Goal: Information Seeking & Learning: Learn about a topic

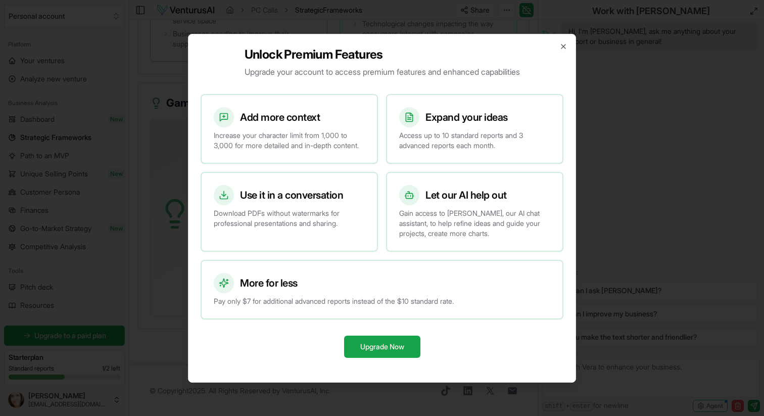
scroll to position [105, 0]
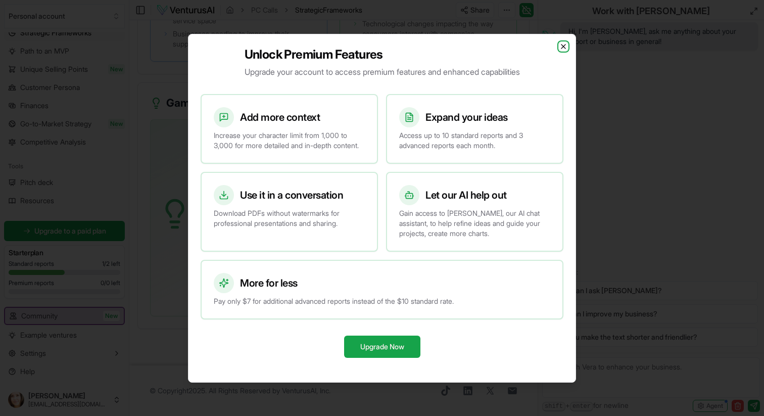
click at [564, 43] on icon "button" at bounding box center [563, 46] width 8 height 8
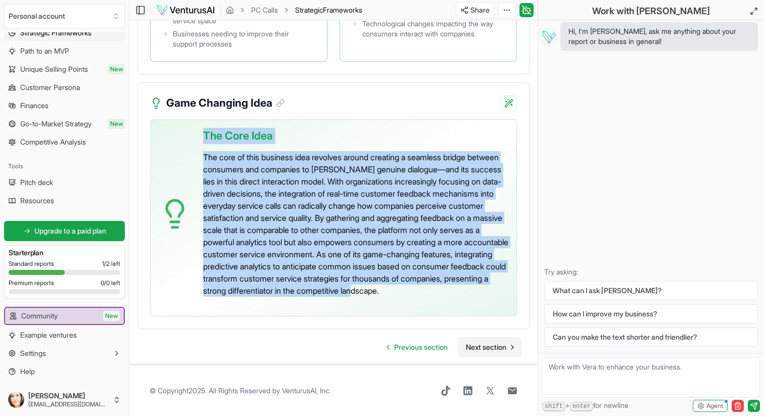
click at [484, 344] on span "Next section" at bounding box center [486, 347] width 40 height 10
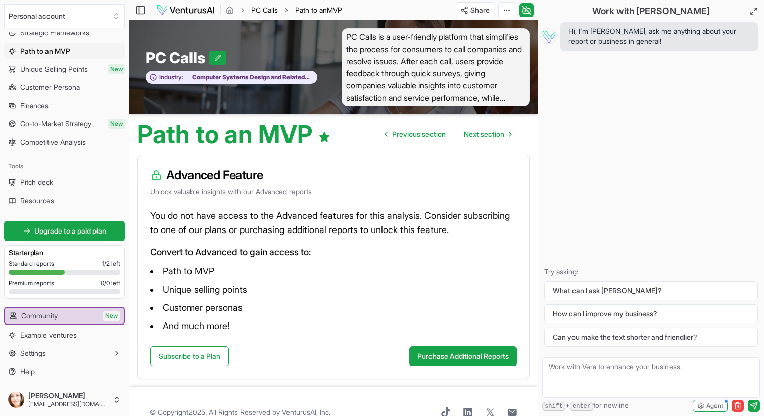
click at [261, 10] on link "PC Calls" at bounding box center [264, 10] width 27 height 10
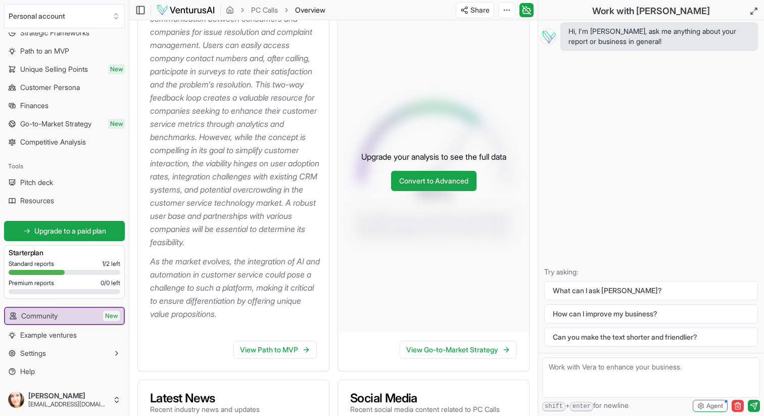
scroll to position [192, 0]
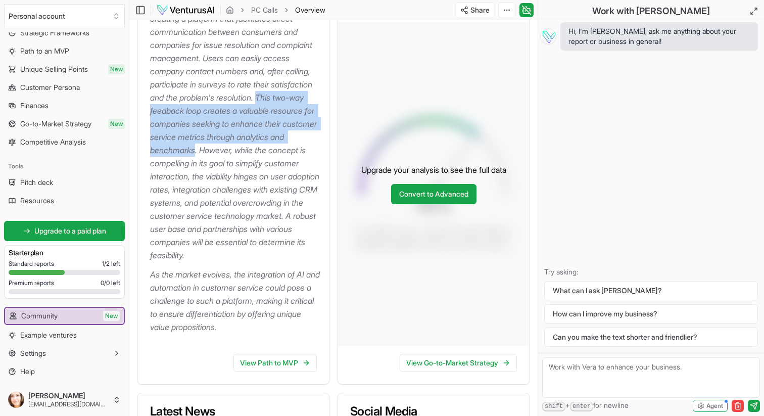
drag, startPoint x: 283, startPoint y: 150, endPoint x: 144, endPoint y: 112, distance: 144.3
click at [144, 112] on div "The proposed business idea focuses on creating a platform that facilitates dire…" at bounding box center [233, 172] width 191 height 347
click at [137, 91] on div at bounding box center [137, 91] width 0 height 0
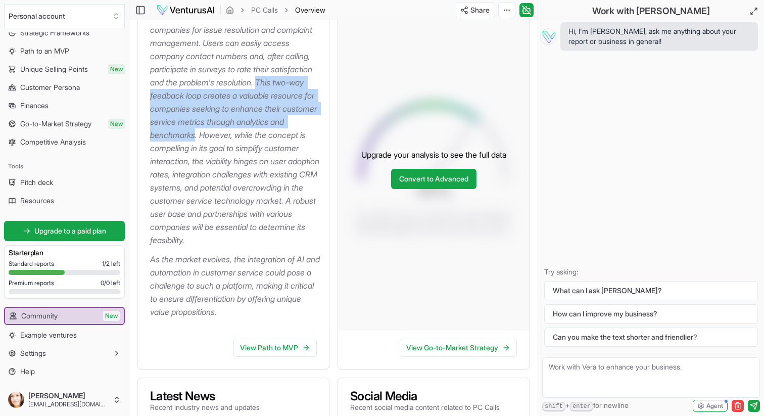
scroll to position [212, 0]
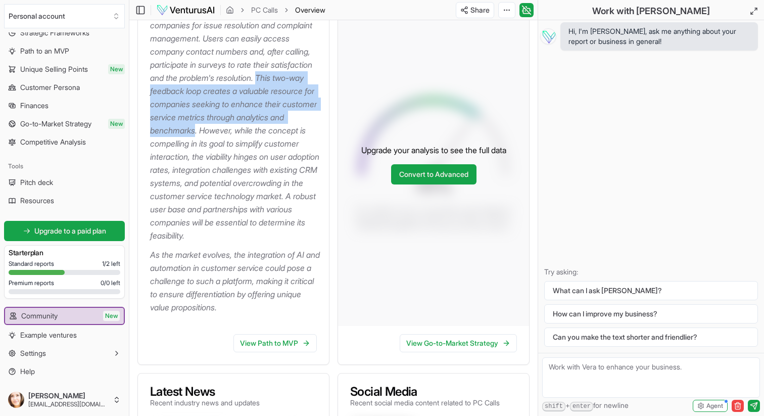
click at [281, 102] on p "The proposed business idea focuses on creating a platform that facilitates dire…" at bounding box center [235, 110] width 171 height 263
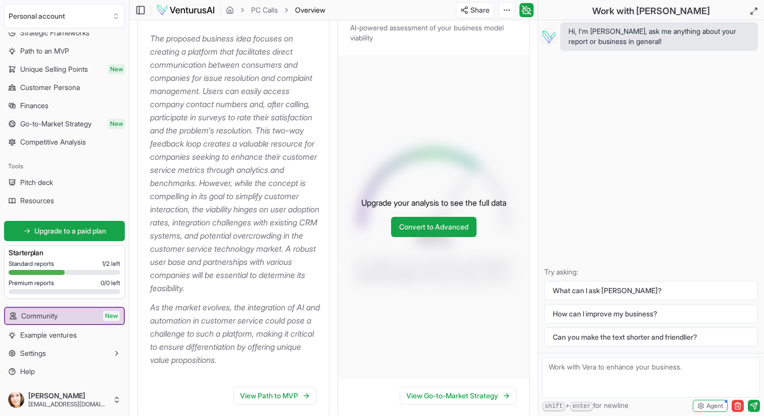
scroll to position [157, 0]
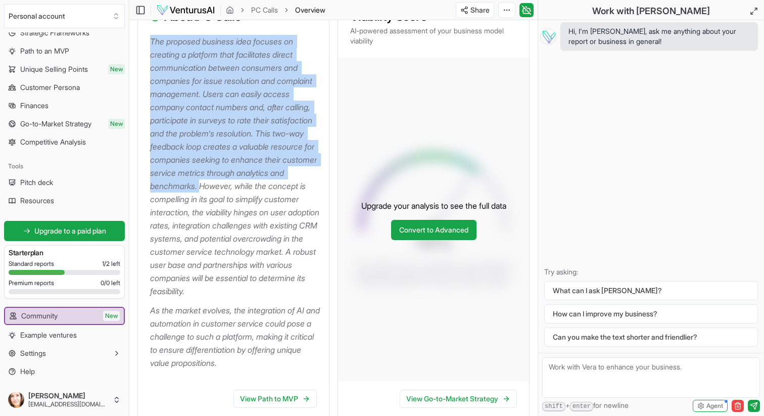
drag, startPoint x: 291, startPoint y: 187, endPoint x: 149, endPoint y: 41, distance: 203.6
click at [149, 42] on div "The proposed business idea focuses on creating a platform that facilitates dire…" at bounding box center [233, 208] width 191 height 347
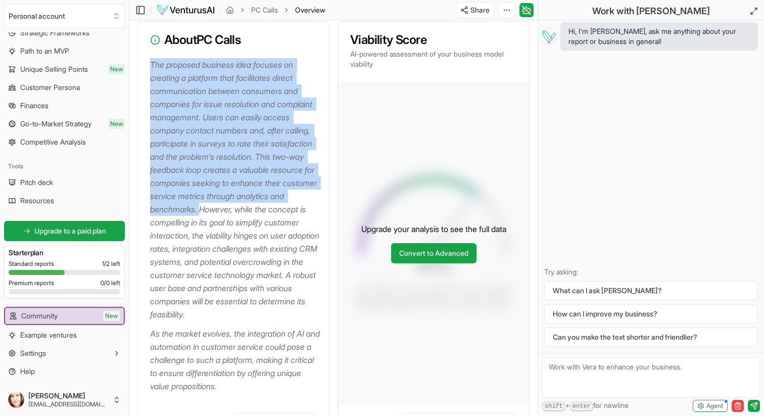
scroll to position [137, 0]
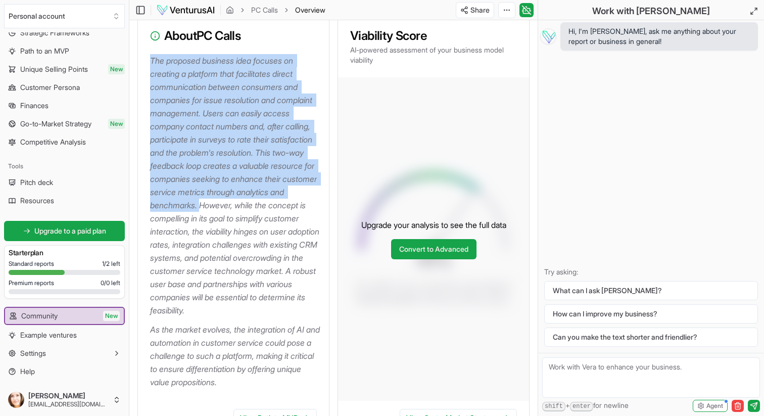
copy p "The proposed business idea focuses on creating a platform that facilitates dire…"
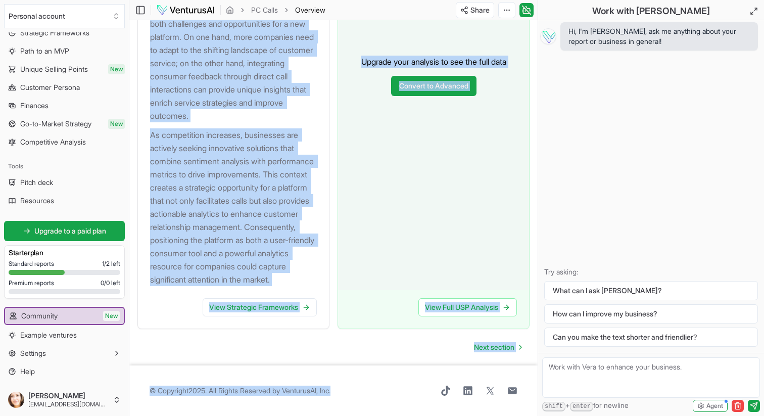
scroll to position [1416, 0]
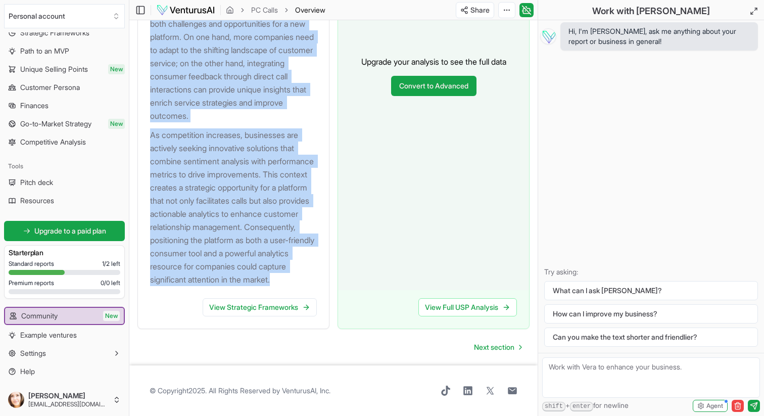
drag, startPoint x: 152, startPoint y: 58, endPoint x: 215, endPoint y: 284, distance: 234.5
click at [215, 284] on div "The customer service industry is currently undergoing transformative changes, w…" at bounding box center [233, 79] width 191 height 438
copy div "The customer service industry is currently undergoing transformative changes, w…"
